Goal: Task Accomplishment & Management: Manage account settings

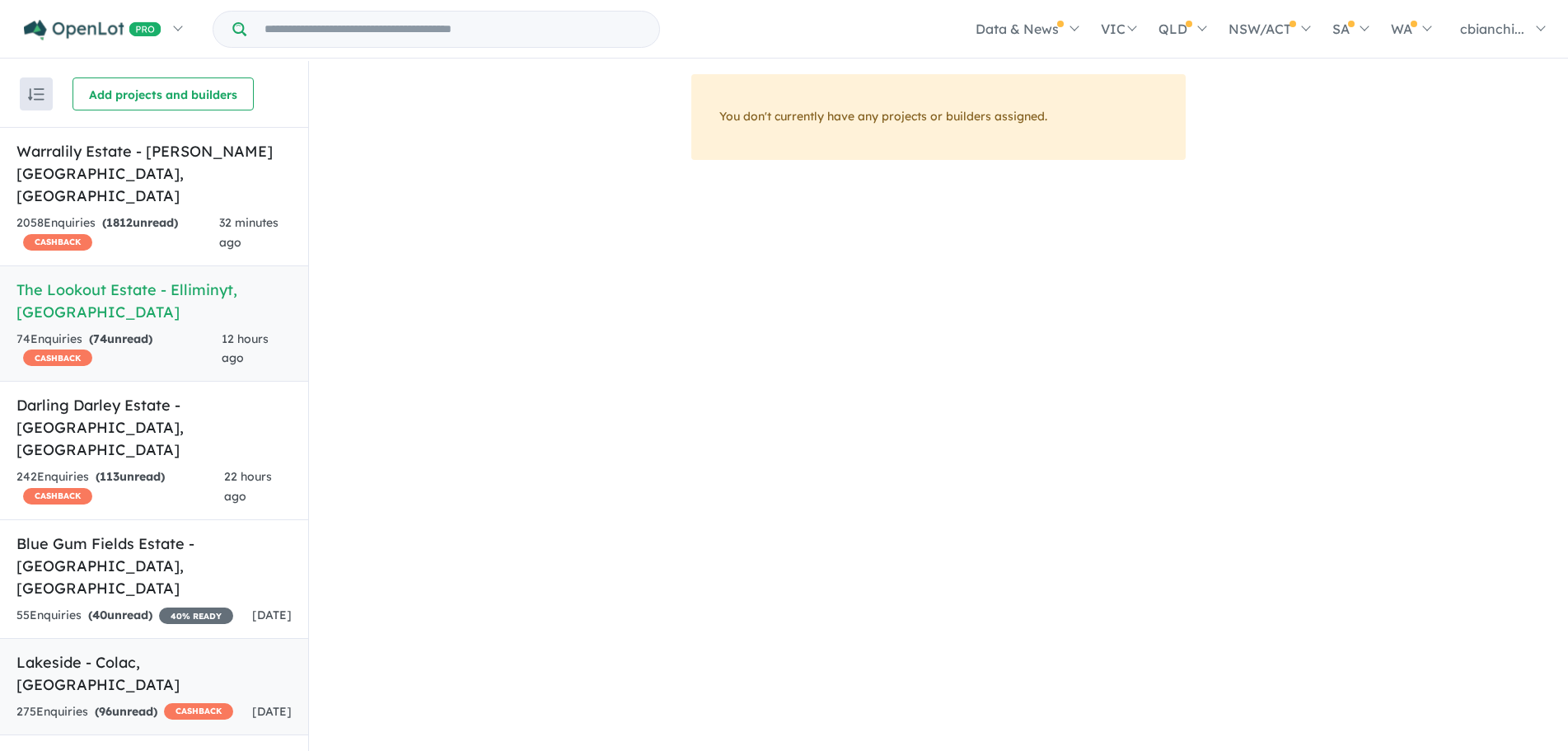
click at [171, 702] on div "275 Enquir ies ( 96 unread) CASHBACK" at bounding box center [124, 711] width 217 height 20
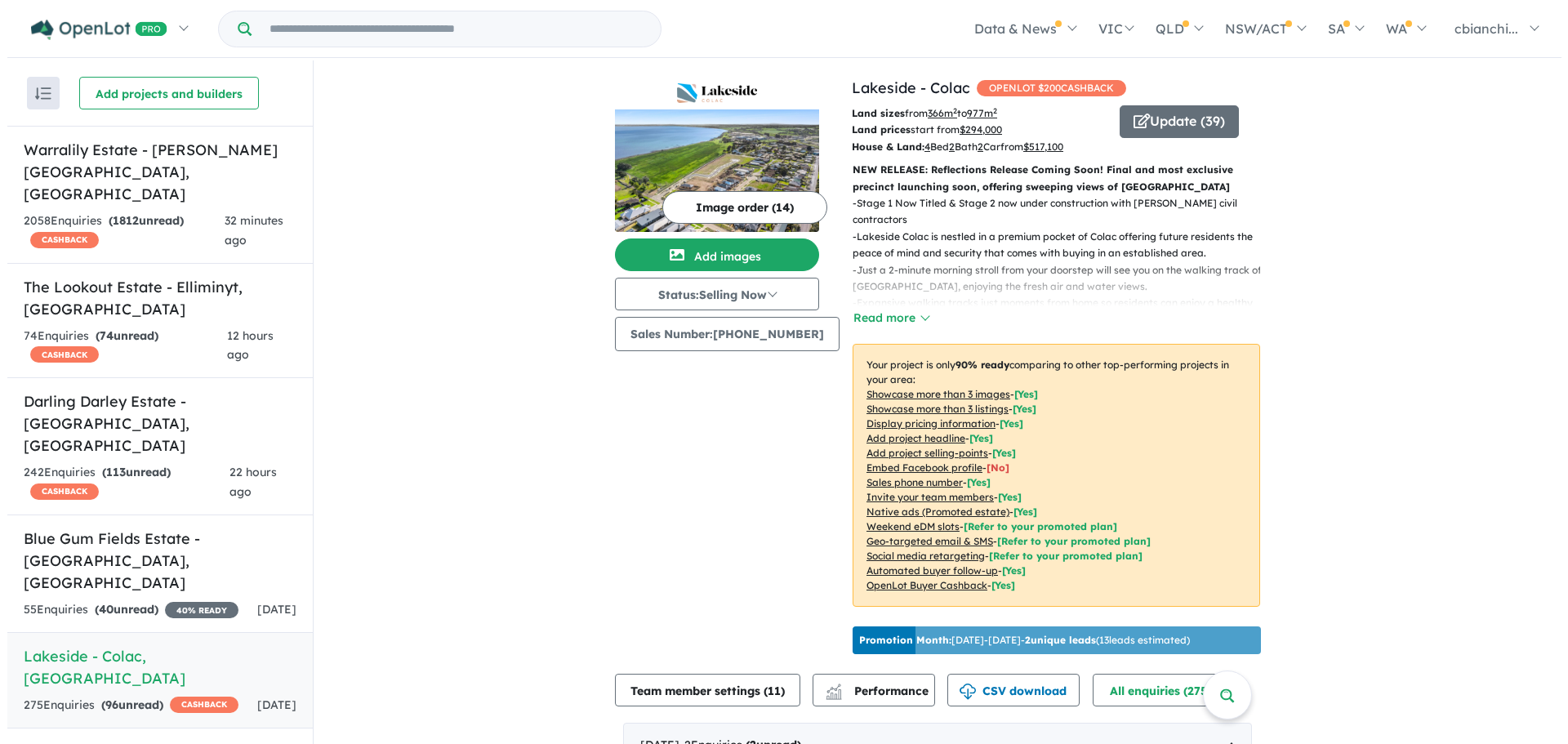
scroll to position [82, 0]
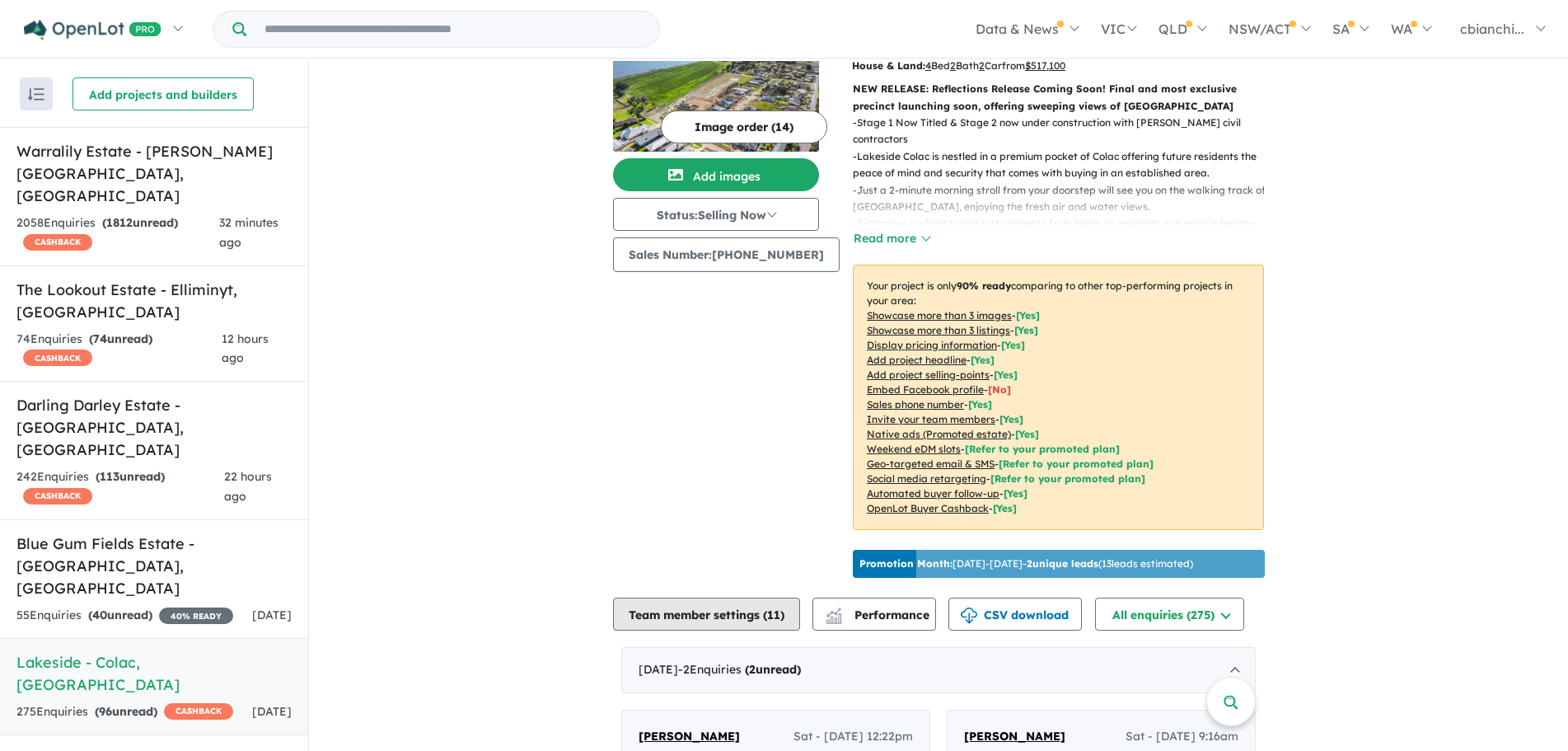
click at [765, 630] on button "Team member settings ( 11 )" at bounding box center [707, 613] width 187 height 33
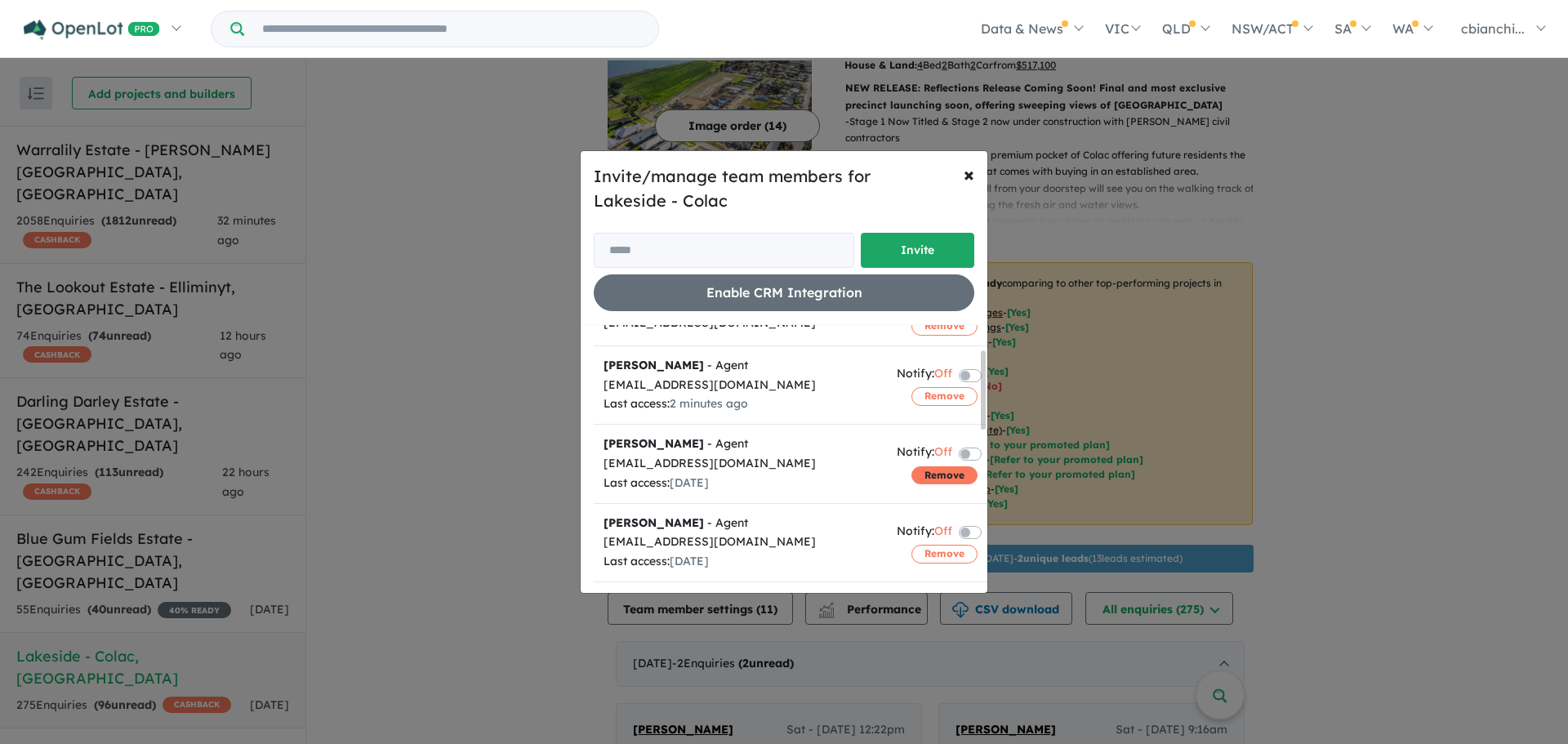
click at [923, 472] on button "Remove" at bounding box center [944, 474] width 66 height 18
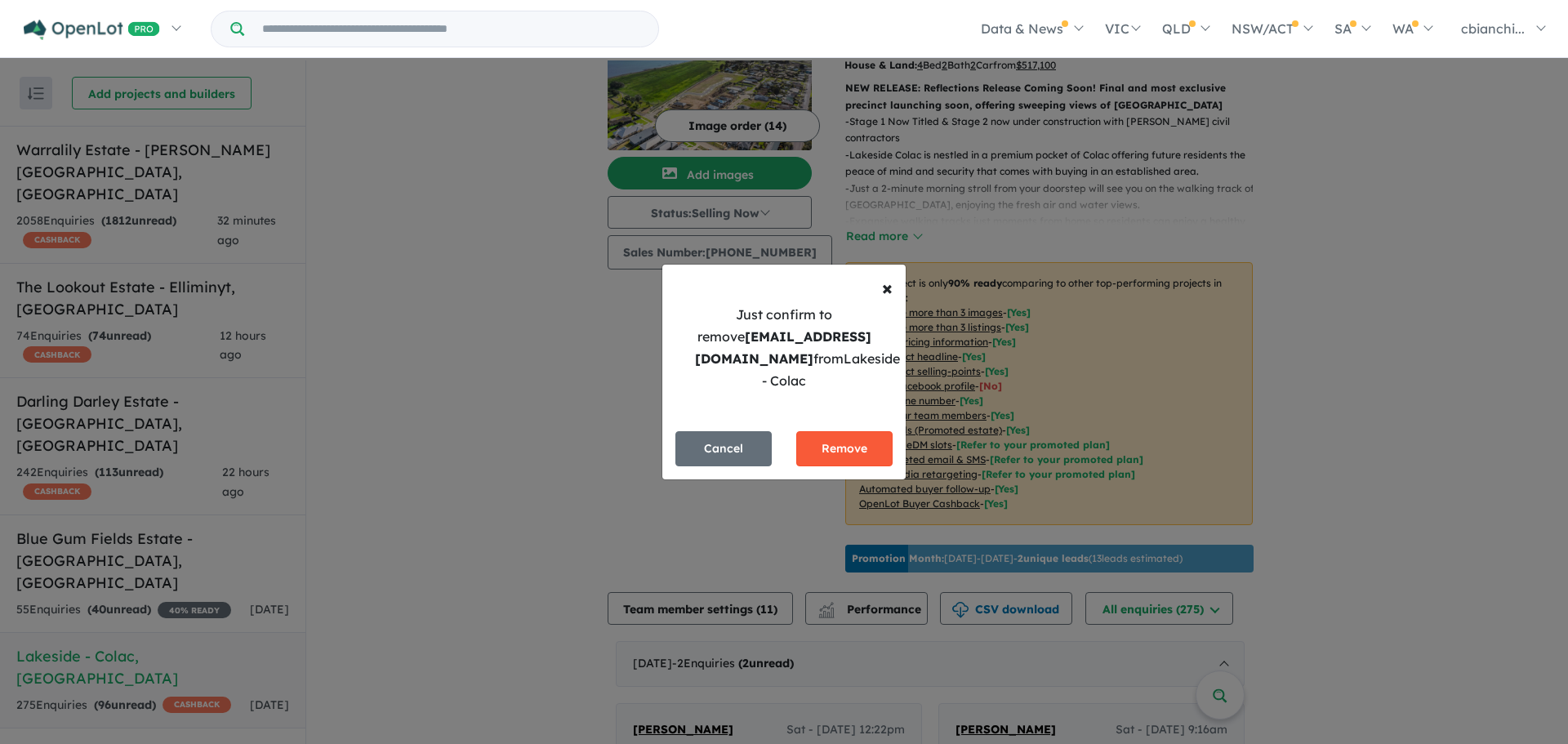
click at [860, 448] on button "Remove" at bounding box center [844, 448] width 96 height 35
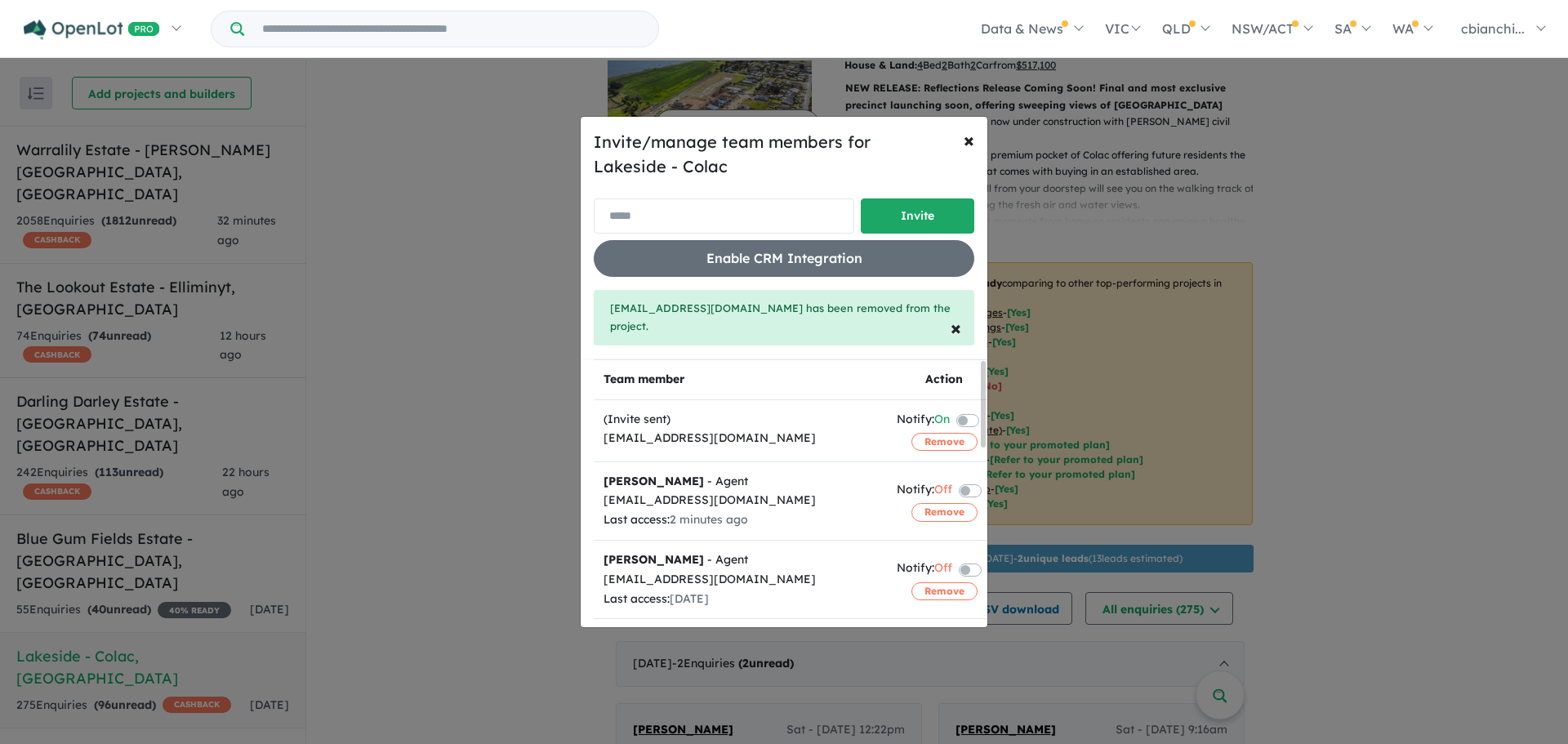
click at [706, 222] on input "email" at bounding box center [724, 215] width 261 height 35
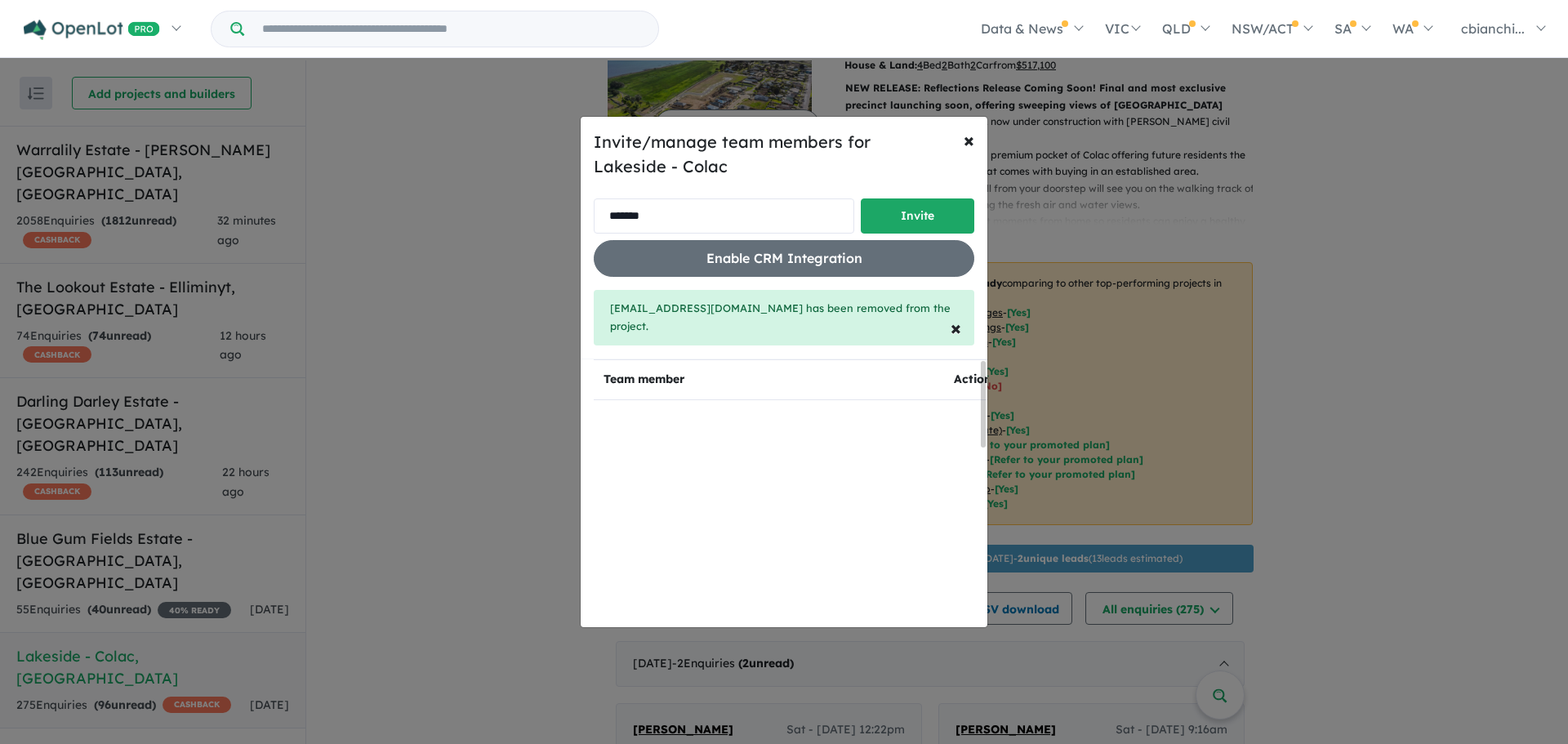
type input "**********"
click at [929, 219] on button "Invite" at bounding box center [918, 215] width 114 height 35
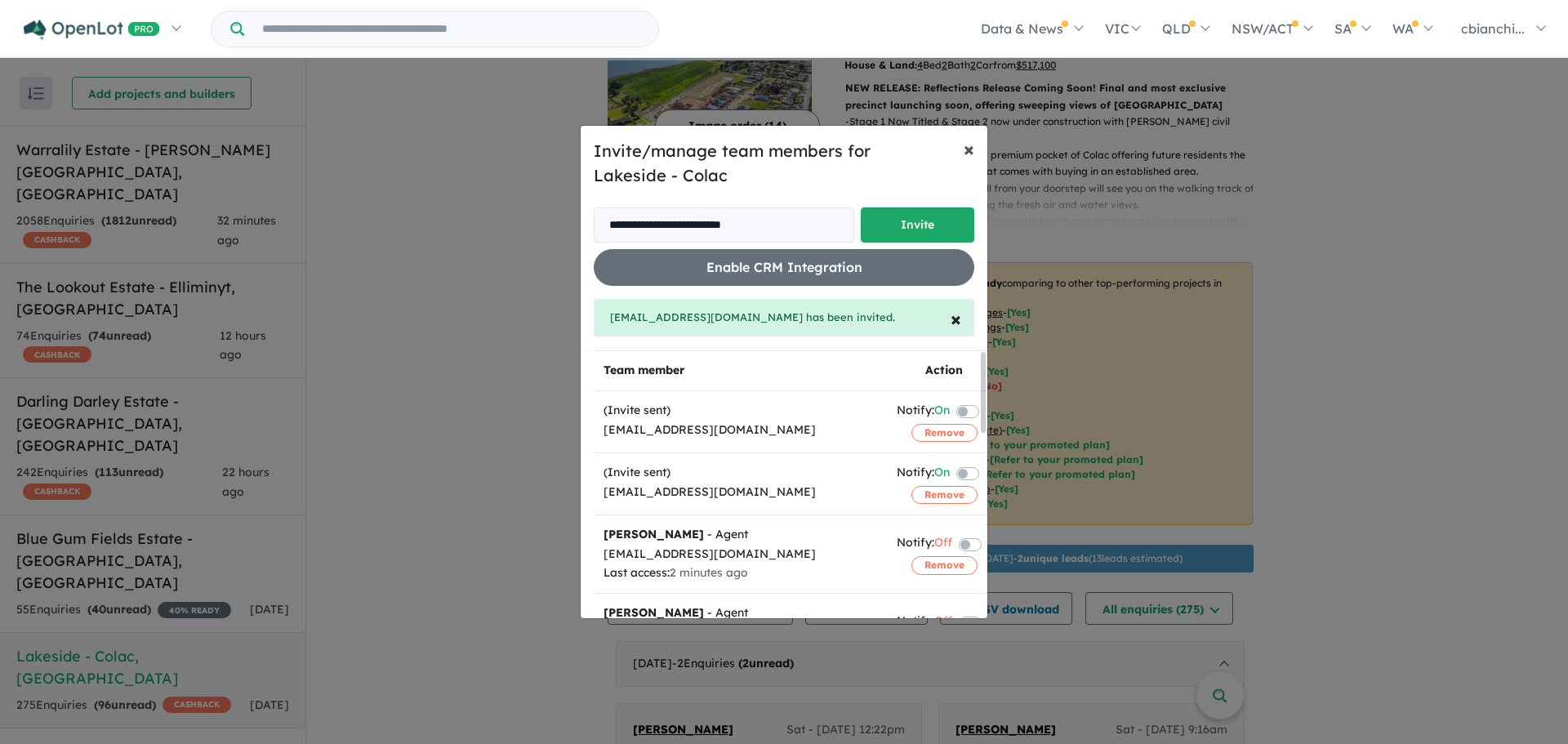
click at [968, 156] on span "×" at bounding box center [968, 149] width 10 height 24
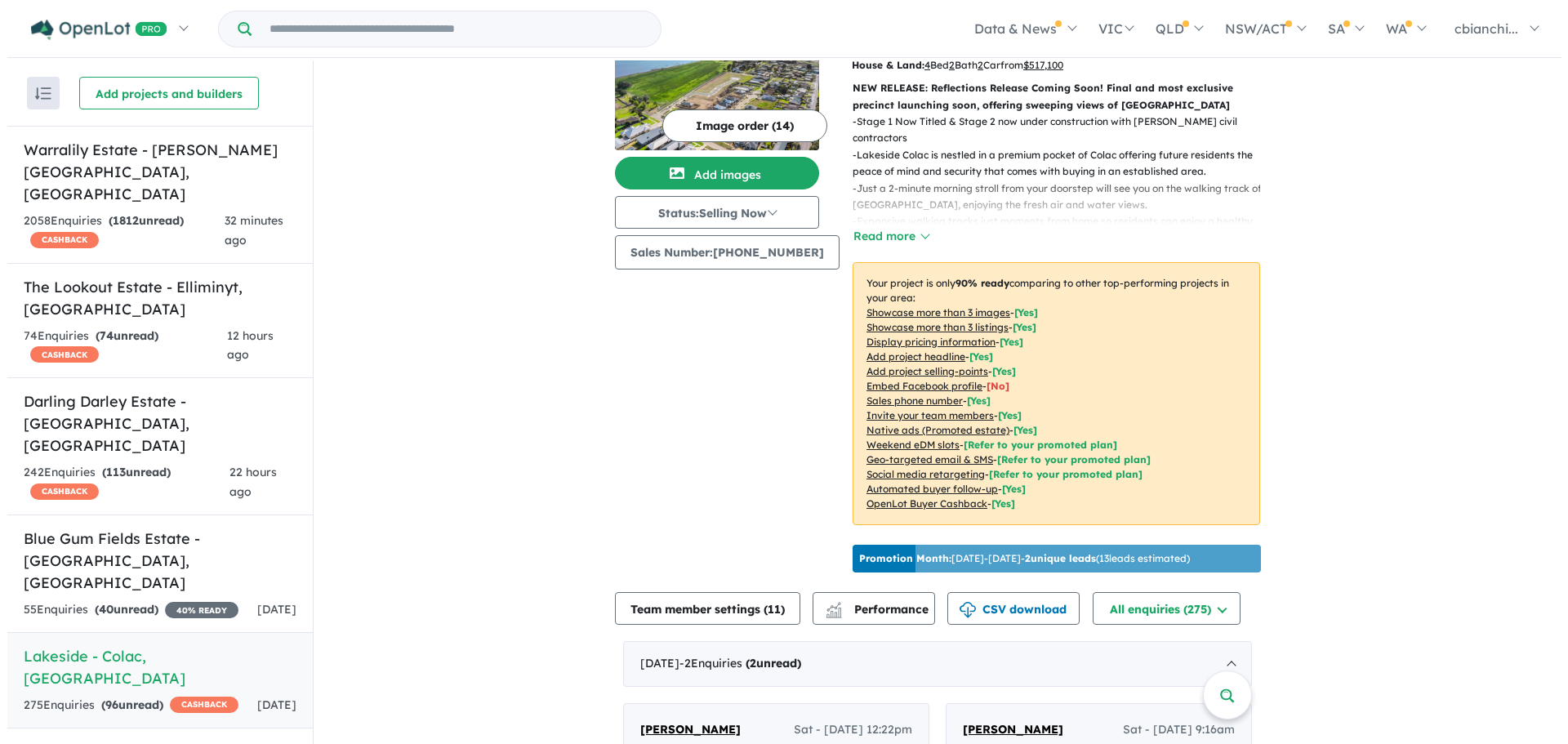
scroll to position [0, 0]
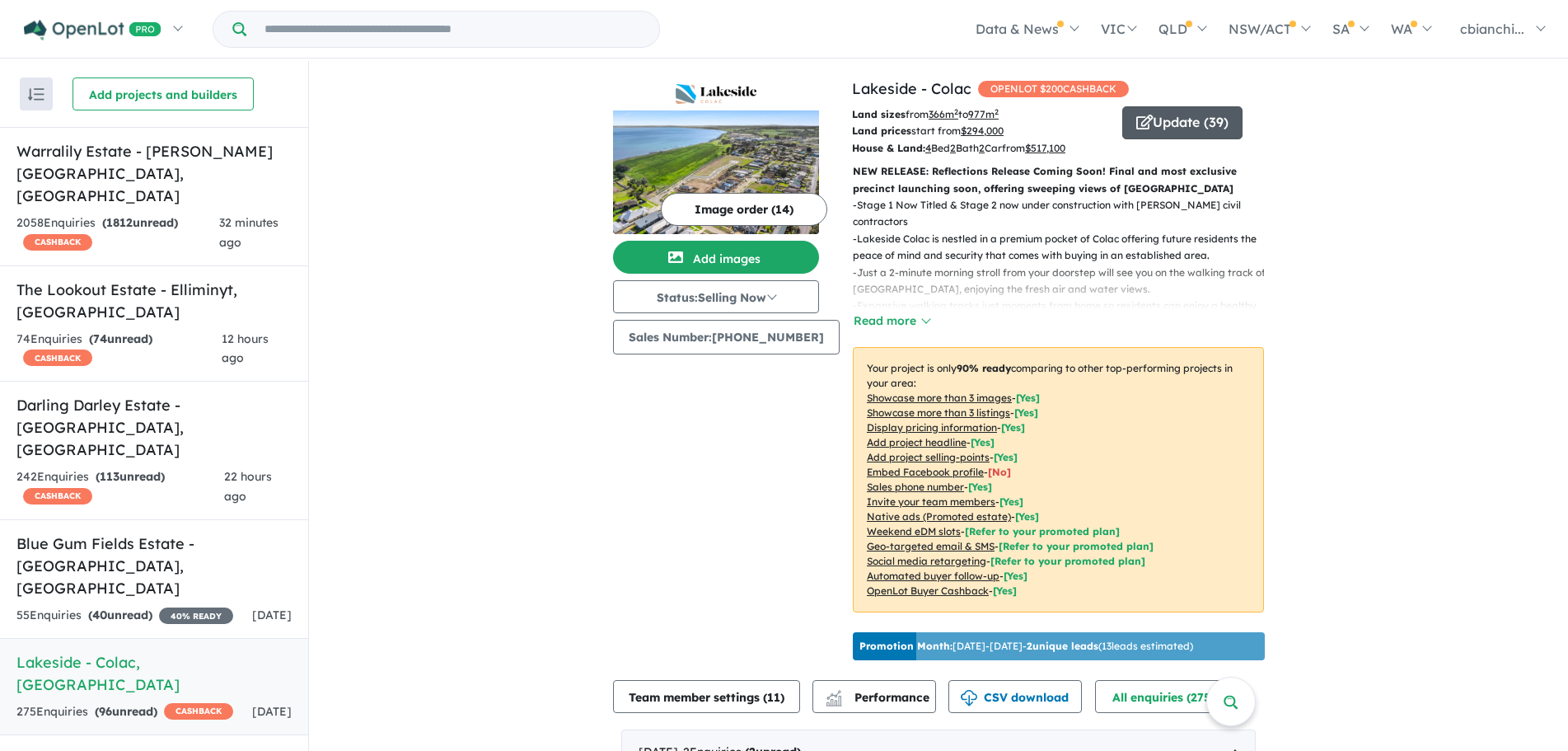
click at [1173, 129] on button "Update ( 39 )" at bounding box center [1182, 122] width 121 height 33
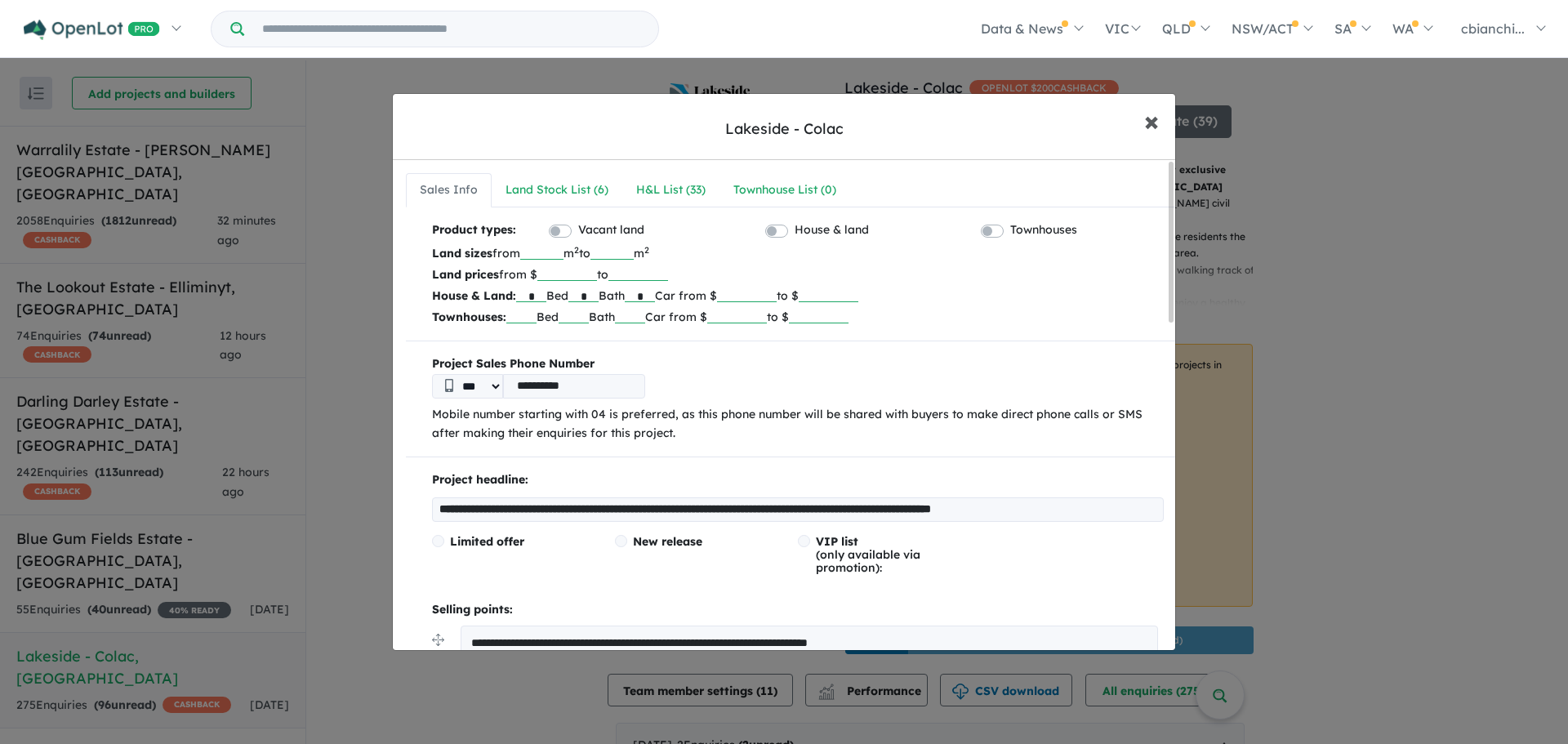
click at [1152, 123] on span "×" at bounding box center [1152, 119] width 15 height 35
